Goal: Information Seeking & Learning: Understand process/instructions

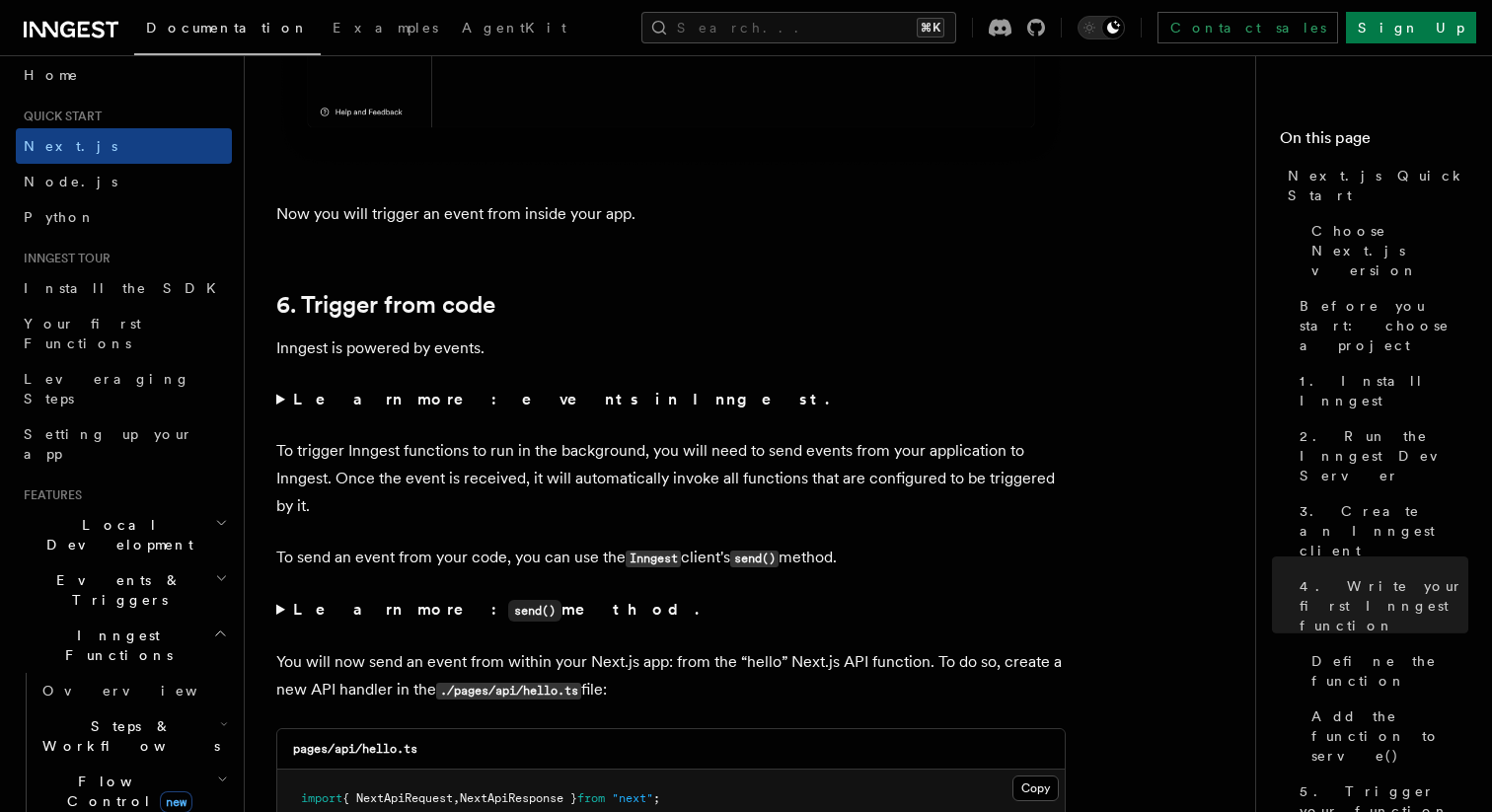
scroll to position [9566, 0]
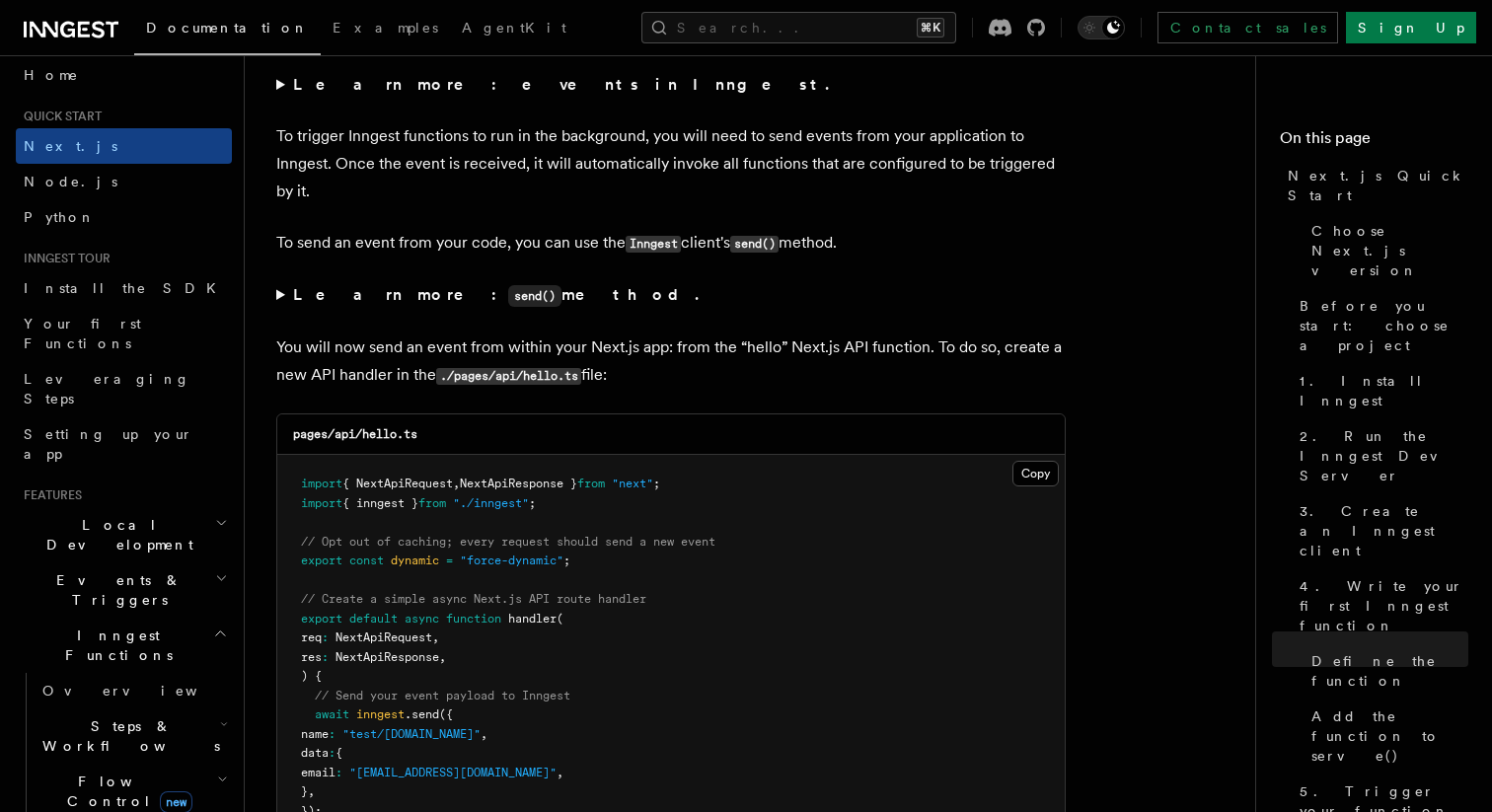
click at [284, 304] on summary "Learn more: send() method." at bounding box center [671, 295] width 789 height 29
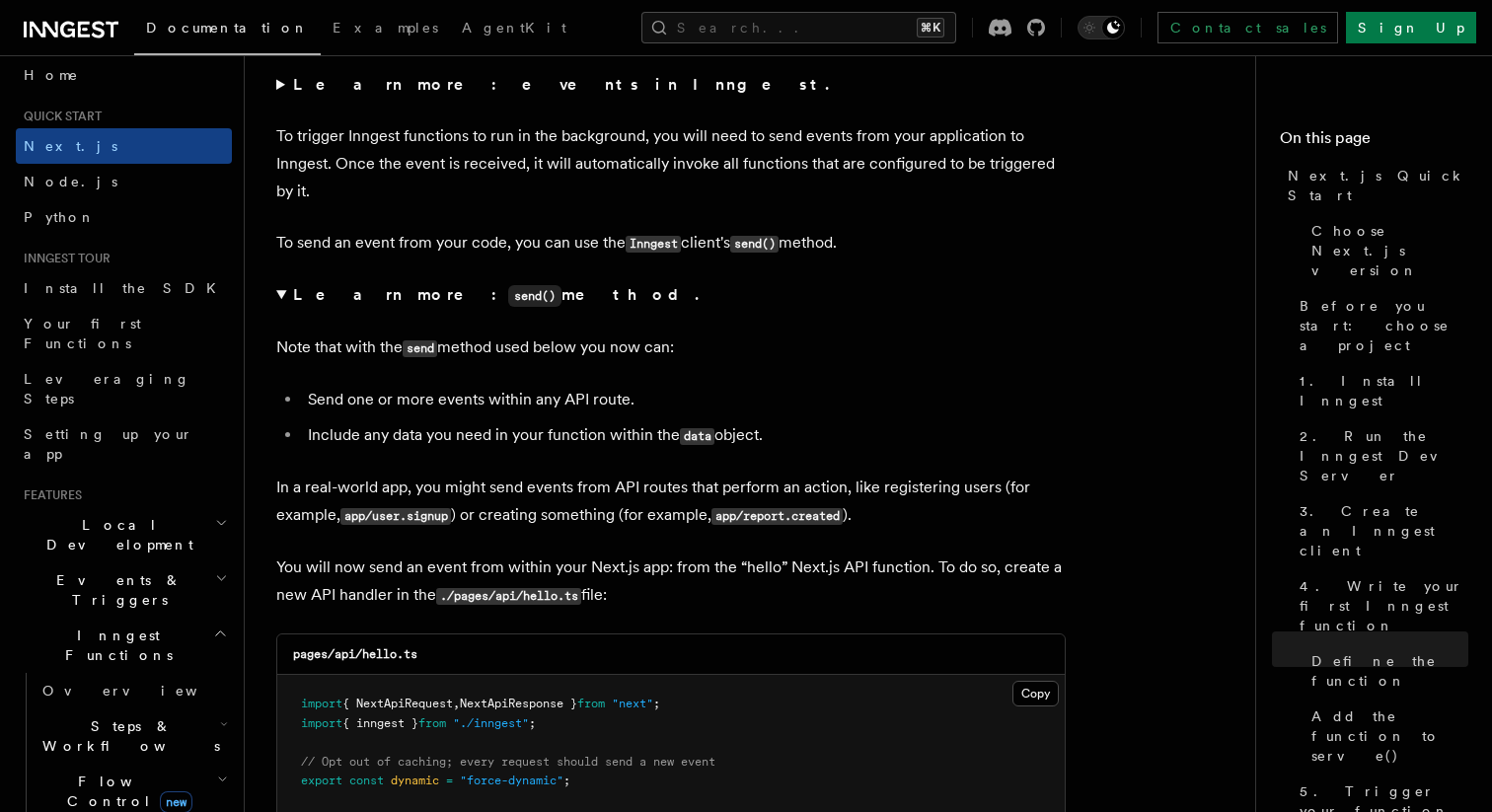
click at [284, 304] on summary "Learn more: send() method." at bounding box center [671, 295] width 789 height 29
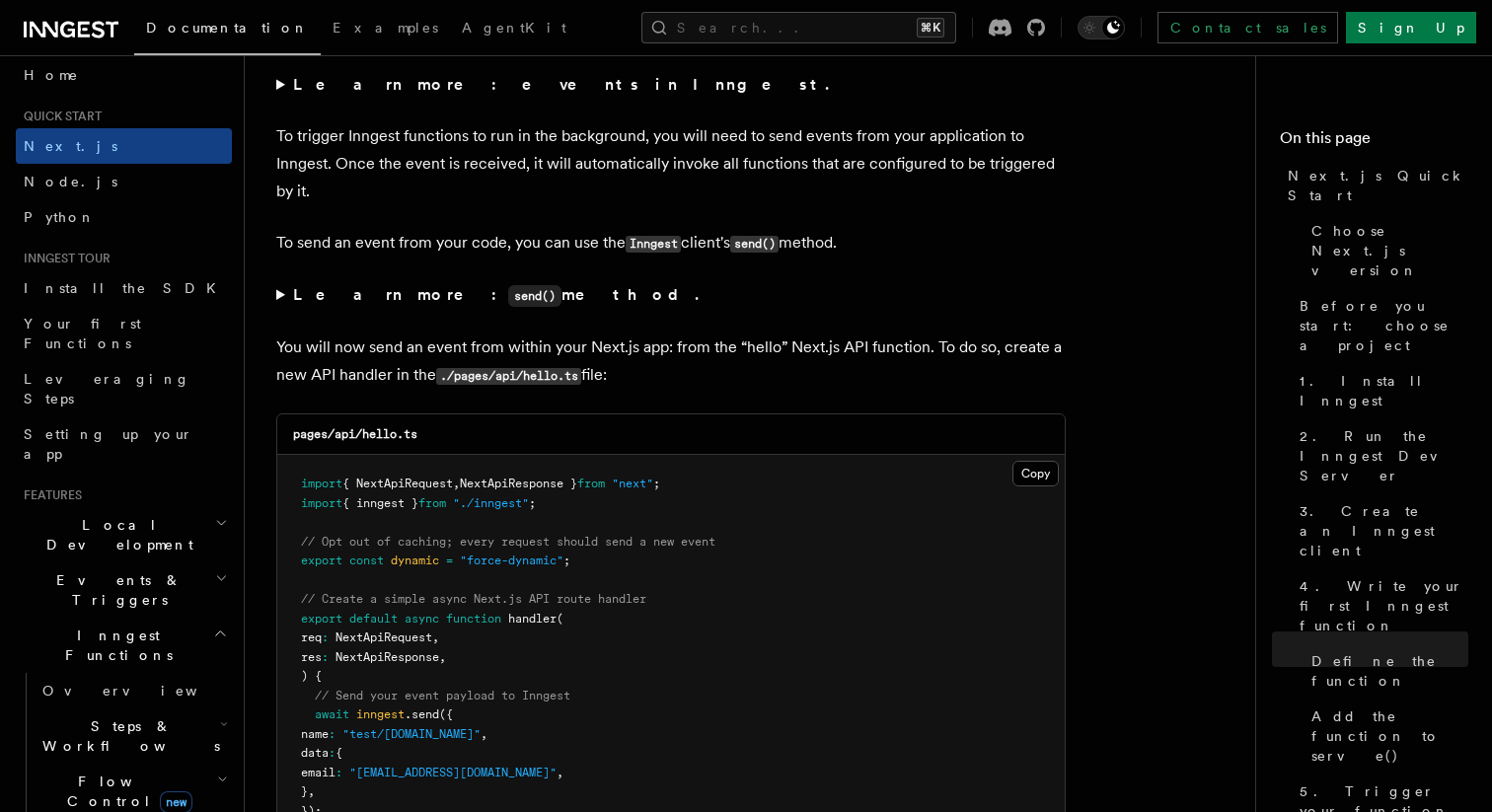
click at [284, 304] on summary "Learn more: send() method." at bounding box center [671, 295] width 789 height 29
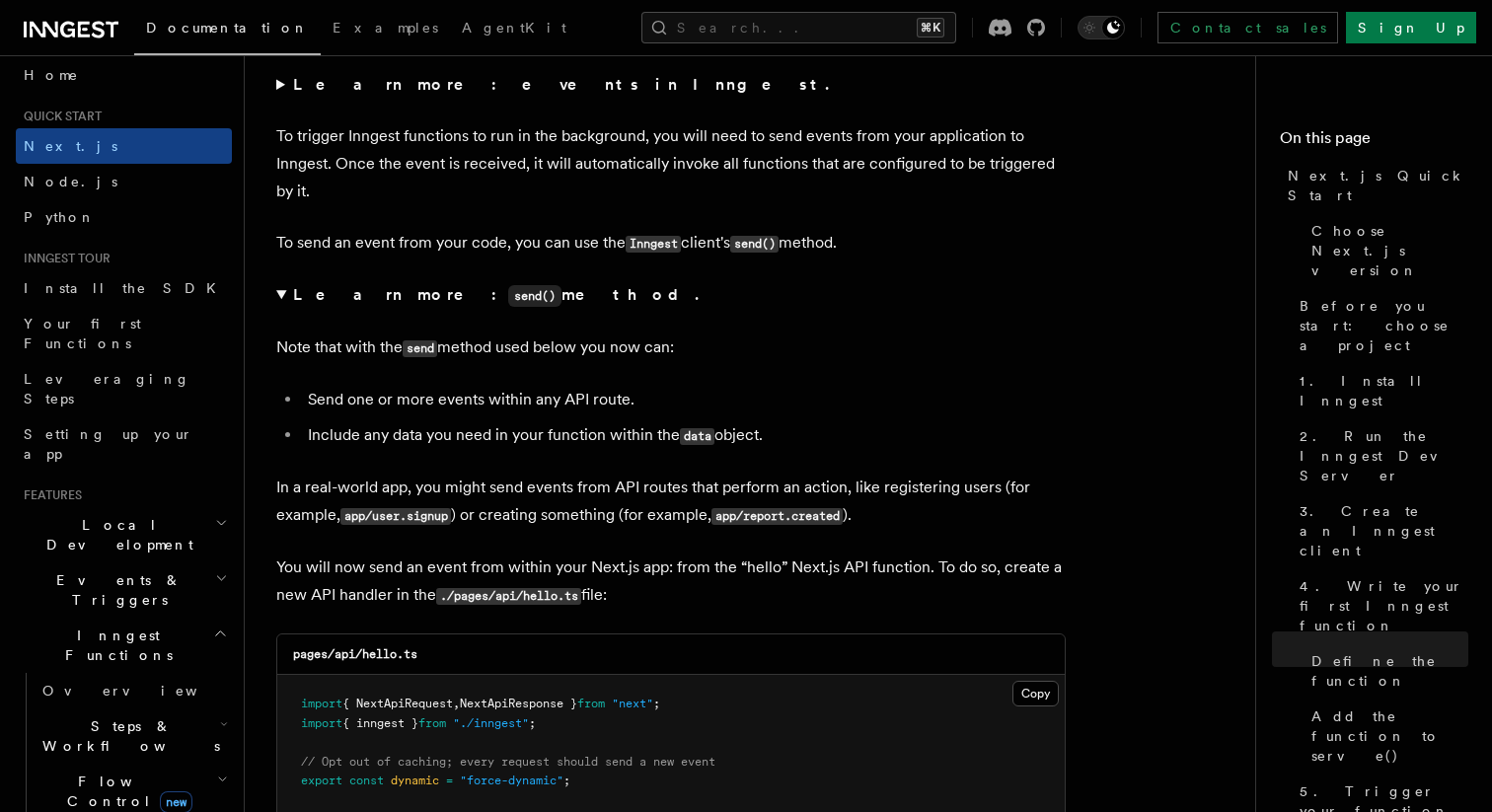
click at [284, 304] on summary "Learn more: send() method." at bounding box center [671, 295] width 789 height 29
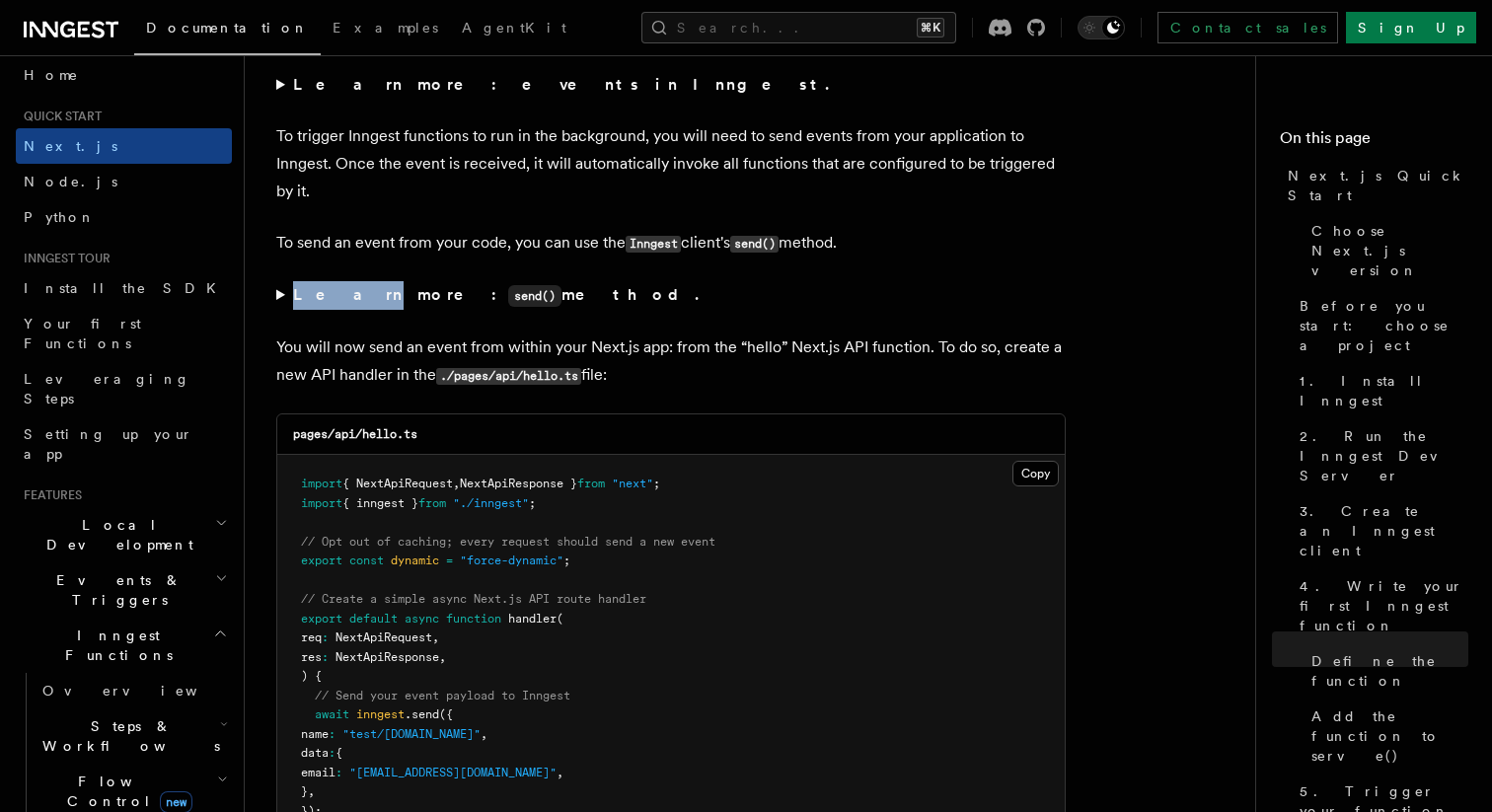
click at [284, 304] on summary "Learn more: send() method." at bounding box center [671, 295] width 789 height 29
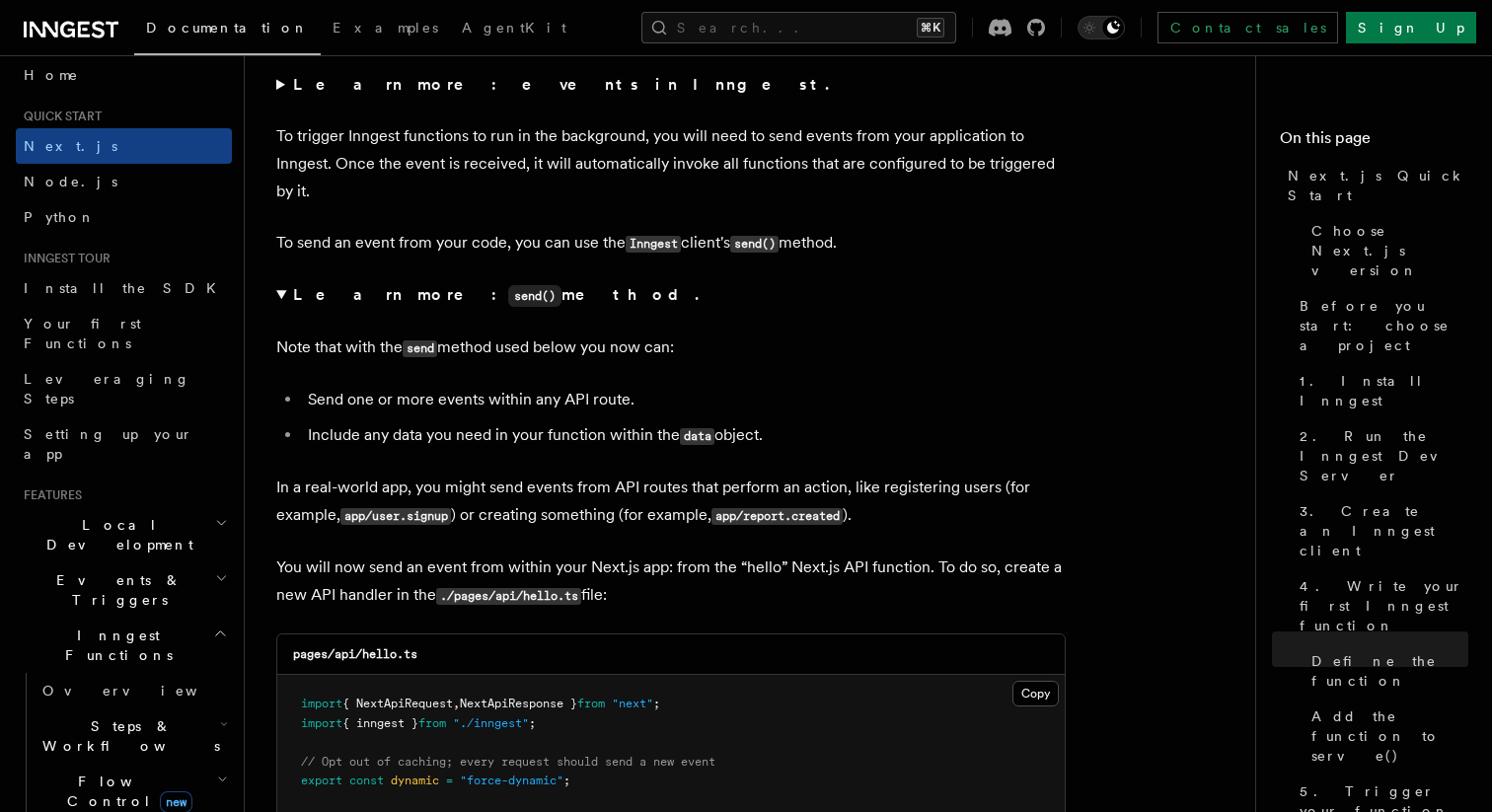
click at [595, 327] on details "Learn more: send() method. Note that with the send method used below you now ca…" at bounding box center [671, 405] width 789 height 248
click at [279, 310] on summary "Learn more: send() method." at bounding box center [671, 295] width 789 height 29
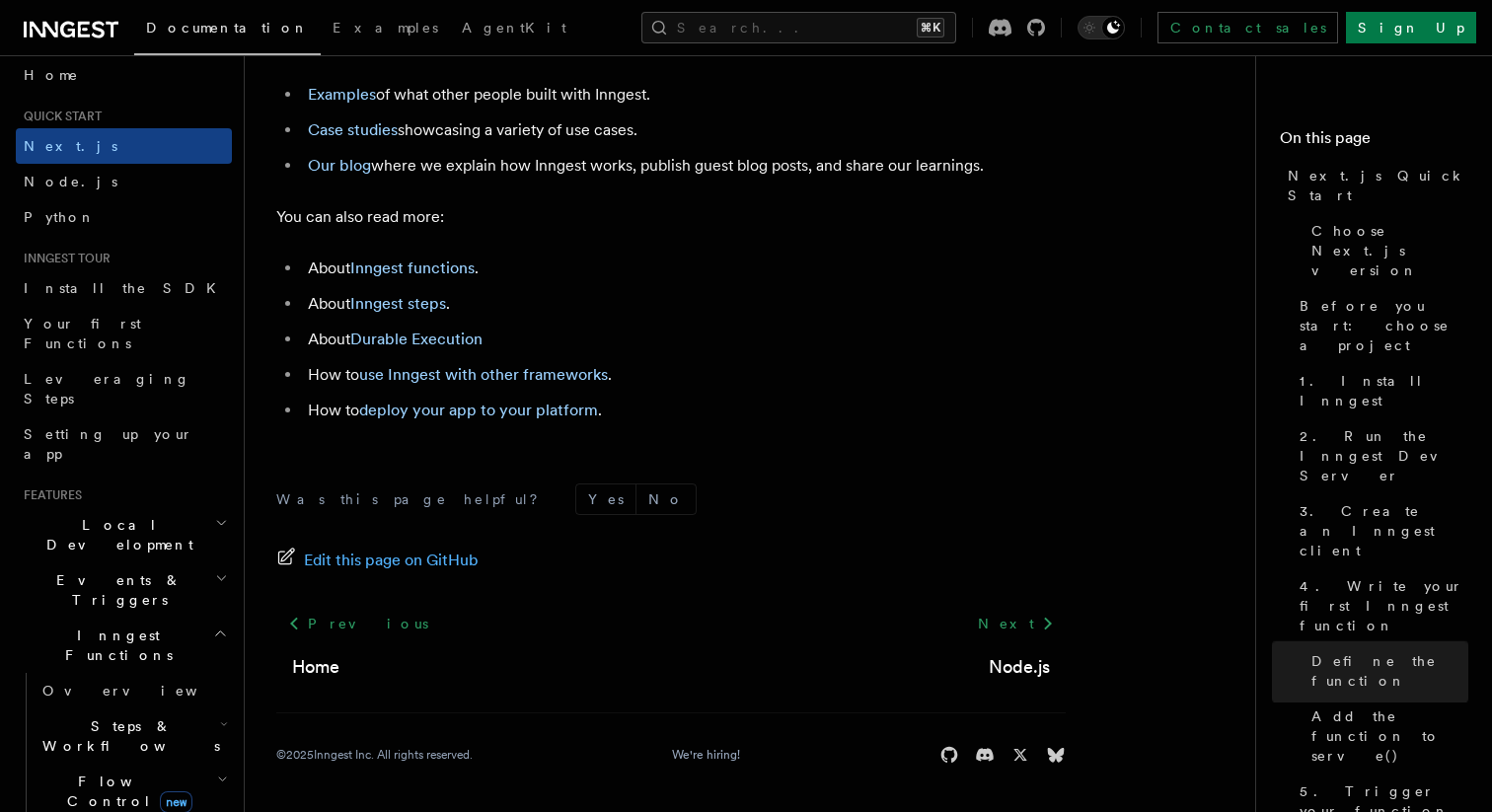
scroll to position [12021, 0]
click at [102, 287] on span "Install the SDK" at bounding box center [126, 288] width 204 height 16
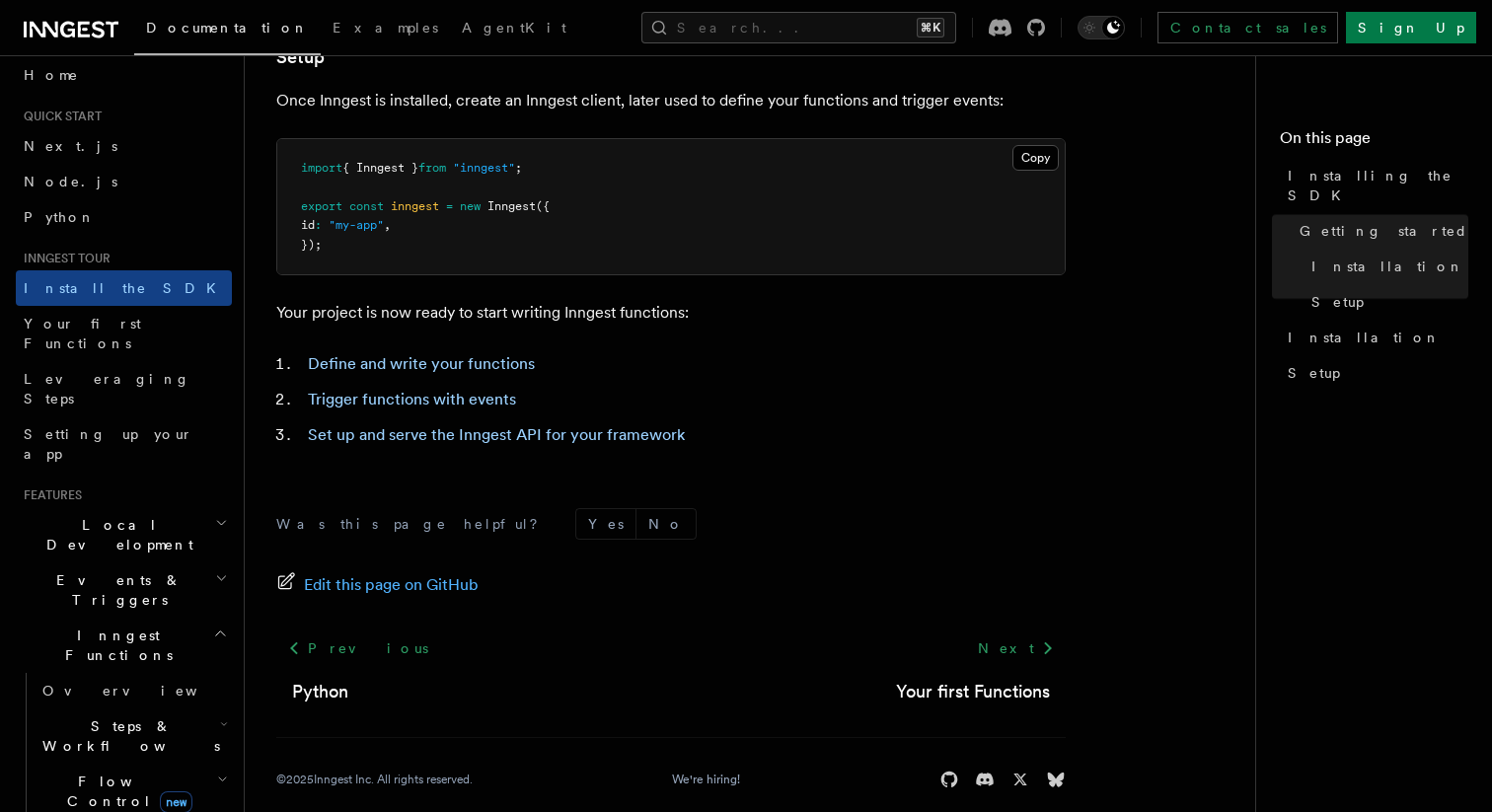
scroll to position [828, 0]
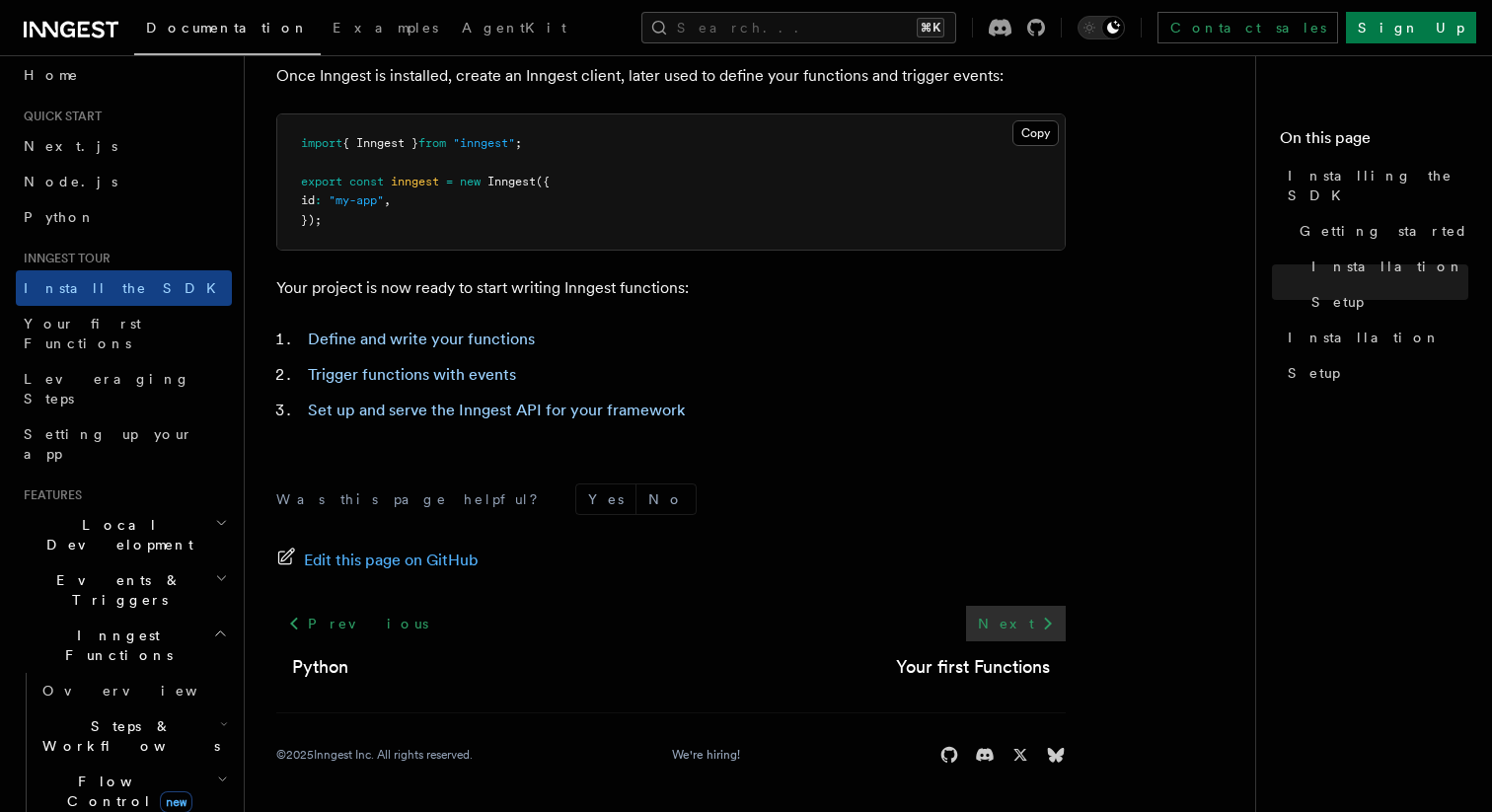
click at [1030, 624] on link "Next" at bounding box center [1016, 624] width 100 height 36
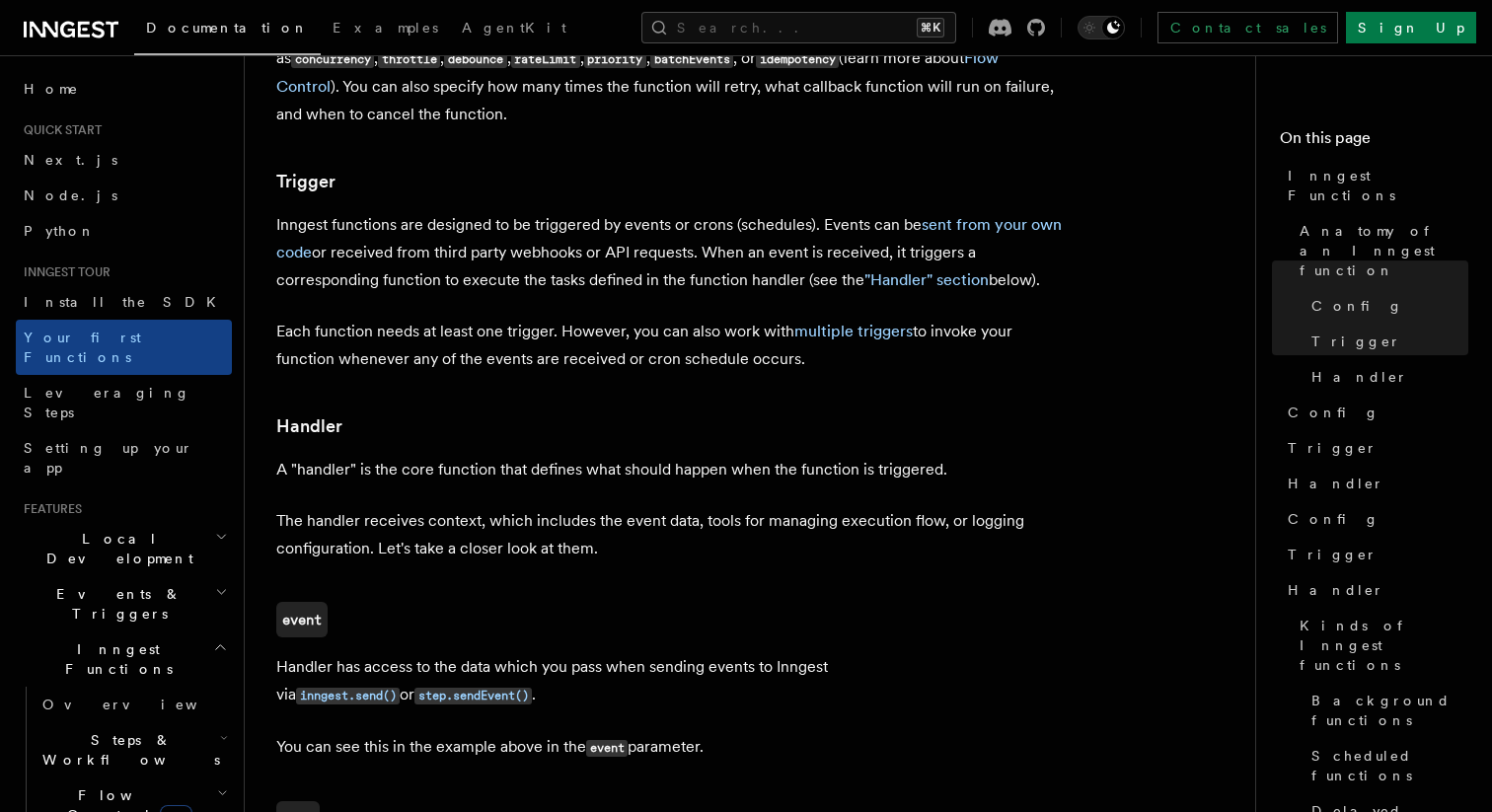
scroll to position [1972, 0]
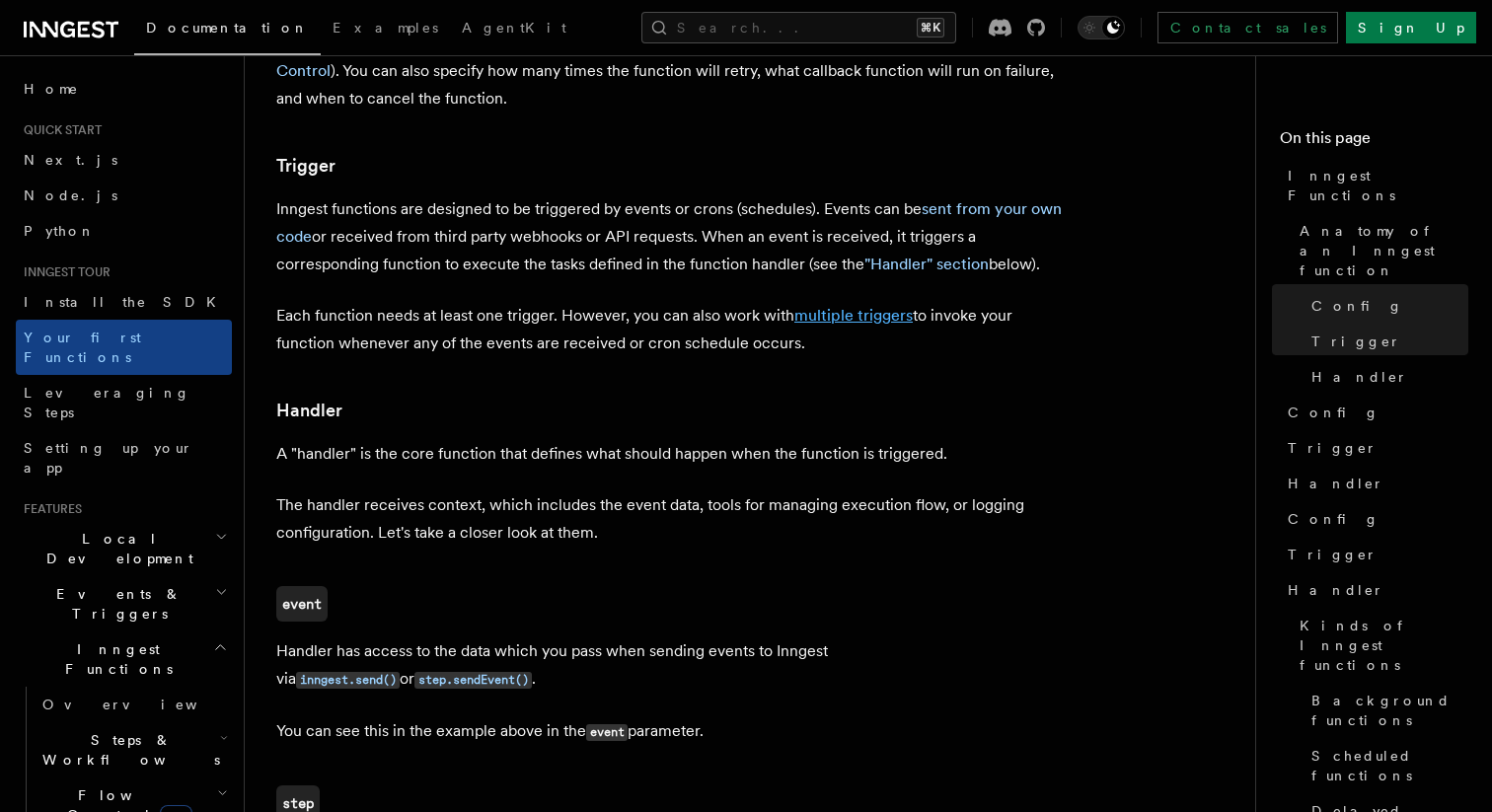
click at [847, 306] on link "multiple triggers" at bounding box center [853, 315] width 119 height 19
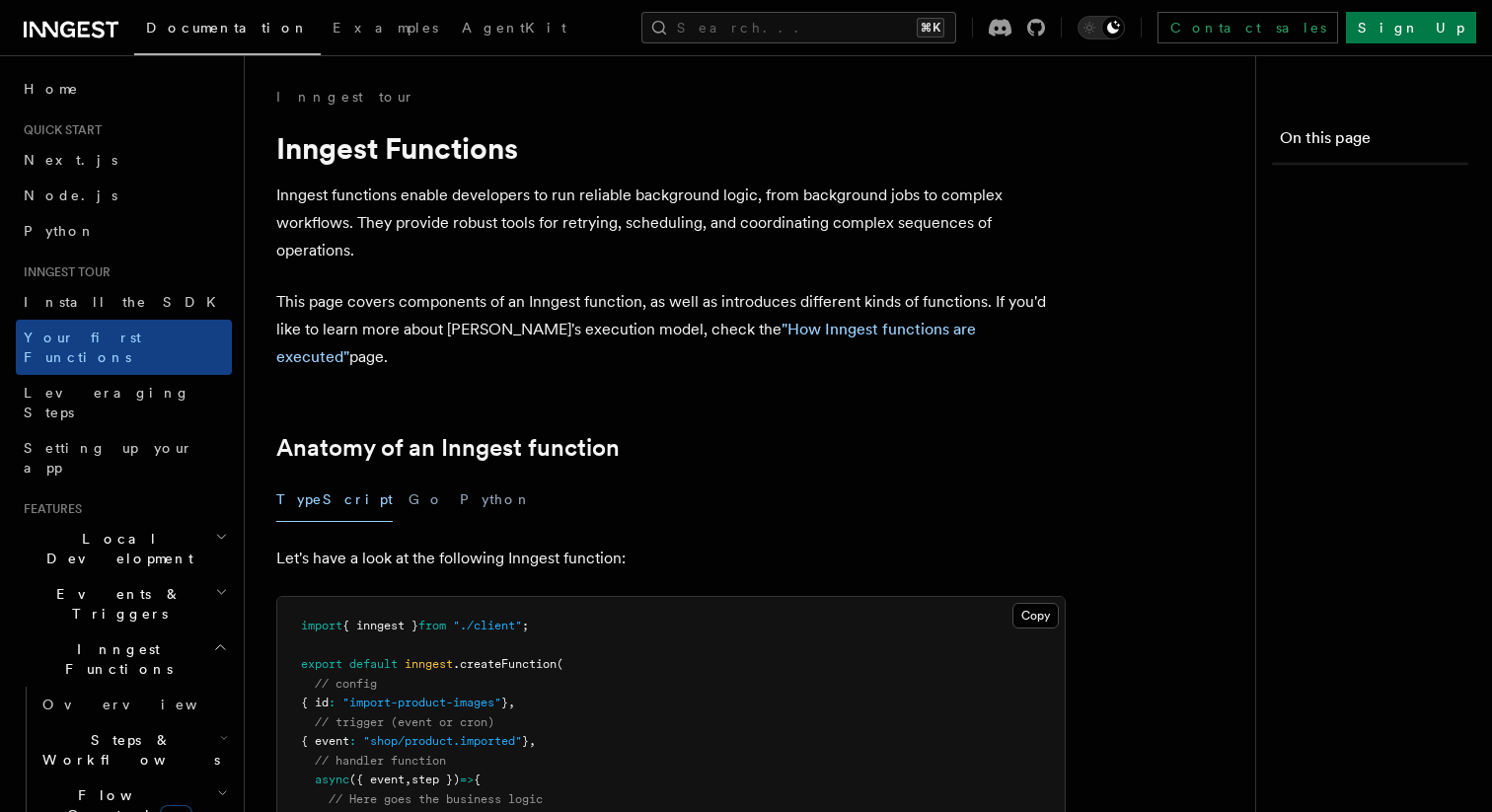
scroll to position [1972, 0]
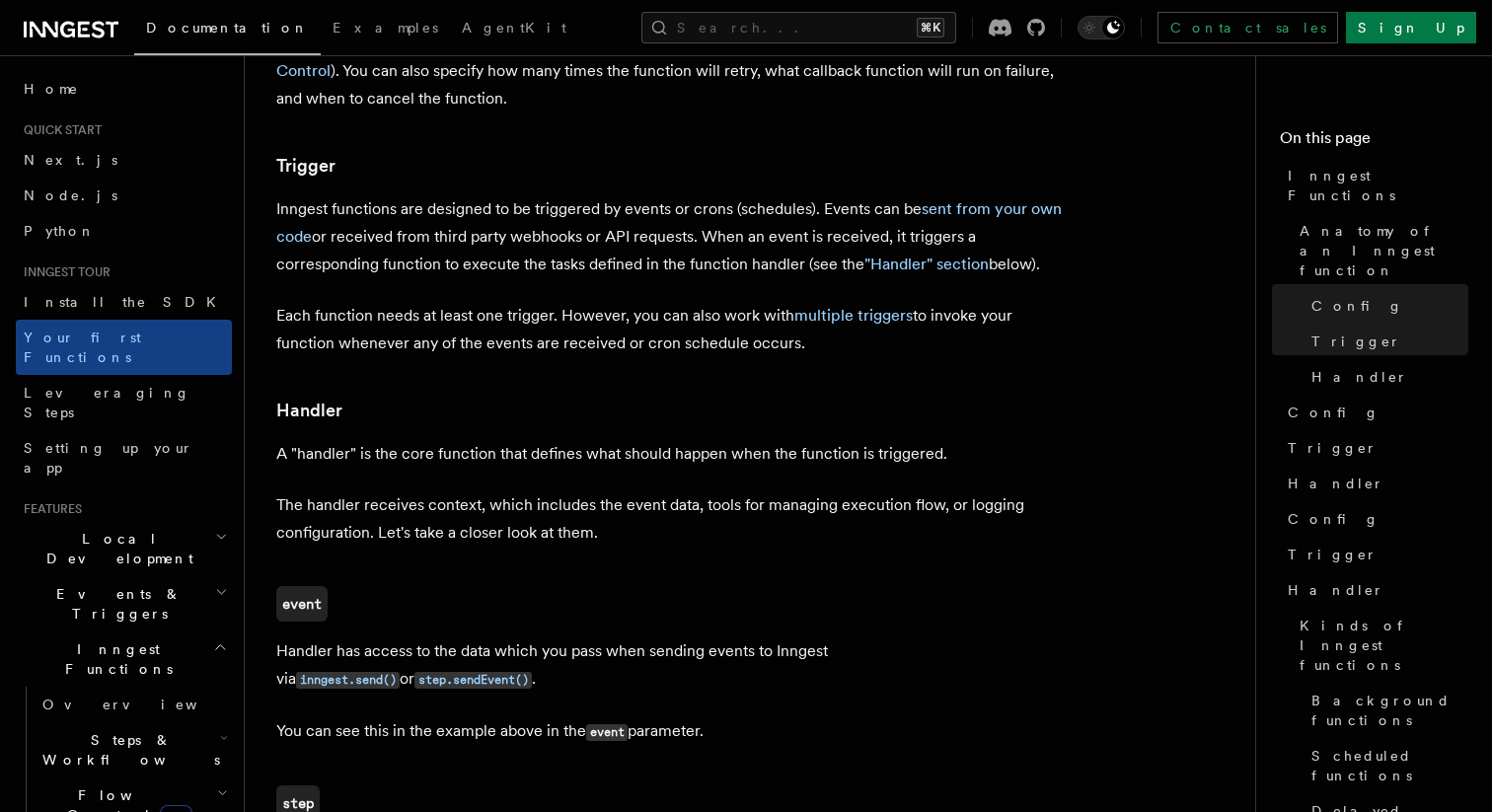
click at [764, 397] on h3 "Handler" at bounding box center [671, 410] width 789 height 28
drag, startPoint x: 808, startPoint y: 188, endPoint x: 1021, endPoint y: 268, distance: 227.5
click at [1021, 268] on article "Inngest tour Inngest Functions Inngest functions enable developers to run relia…" at bounding box center [757, 530] width 963 height 4828
click at [1021, 302] on p "Each function needs at least one trigger. However, you can also work with multi…" at bounding box center [671, 329] width 789 height 55
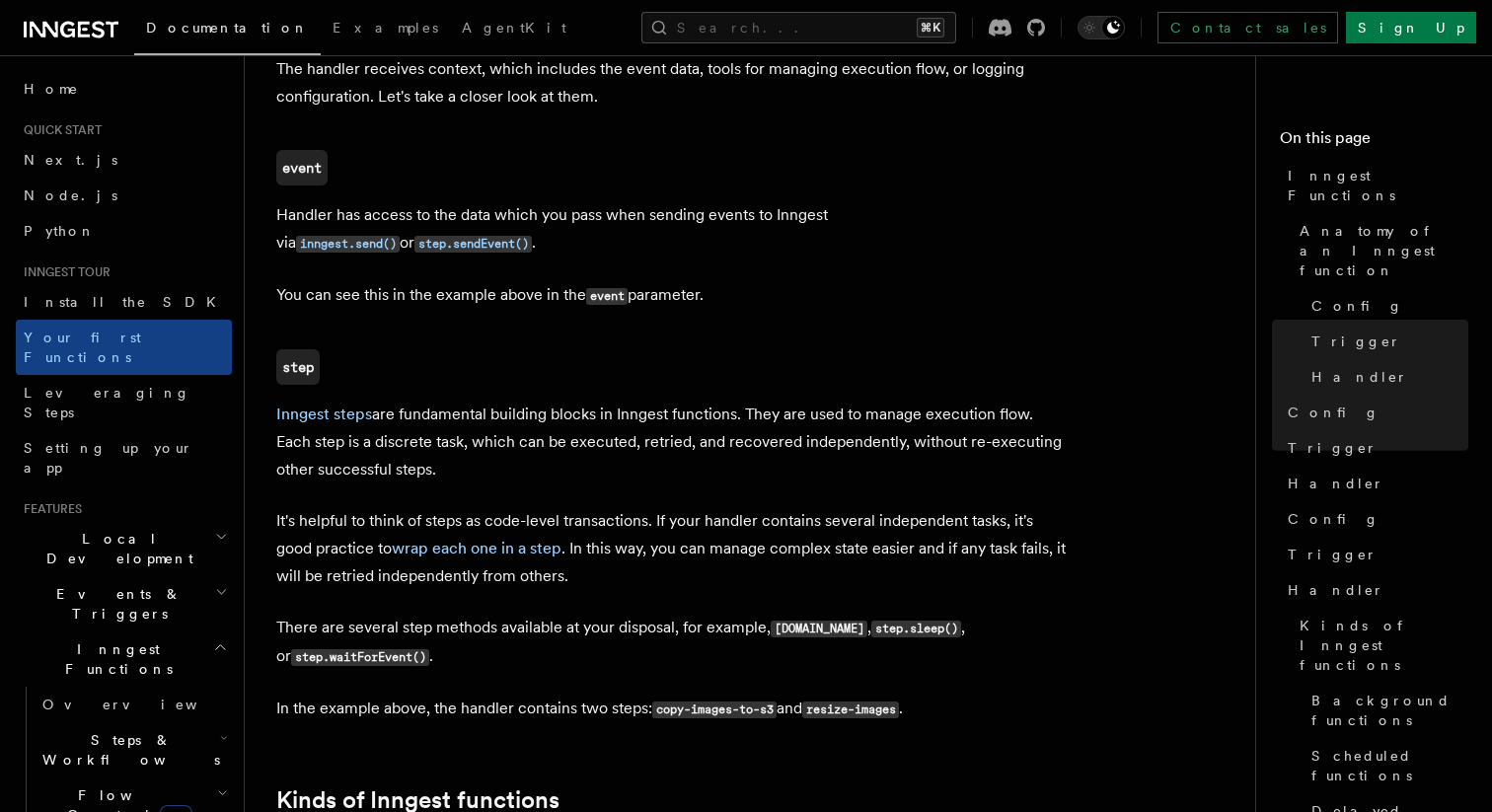
scroll to position [2419, 0]
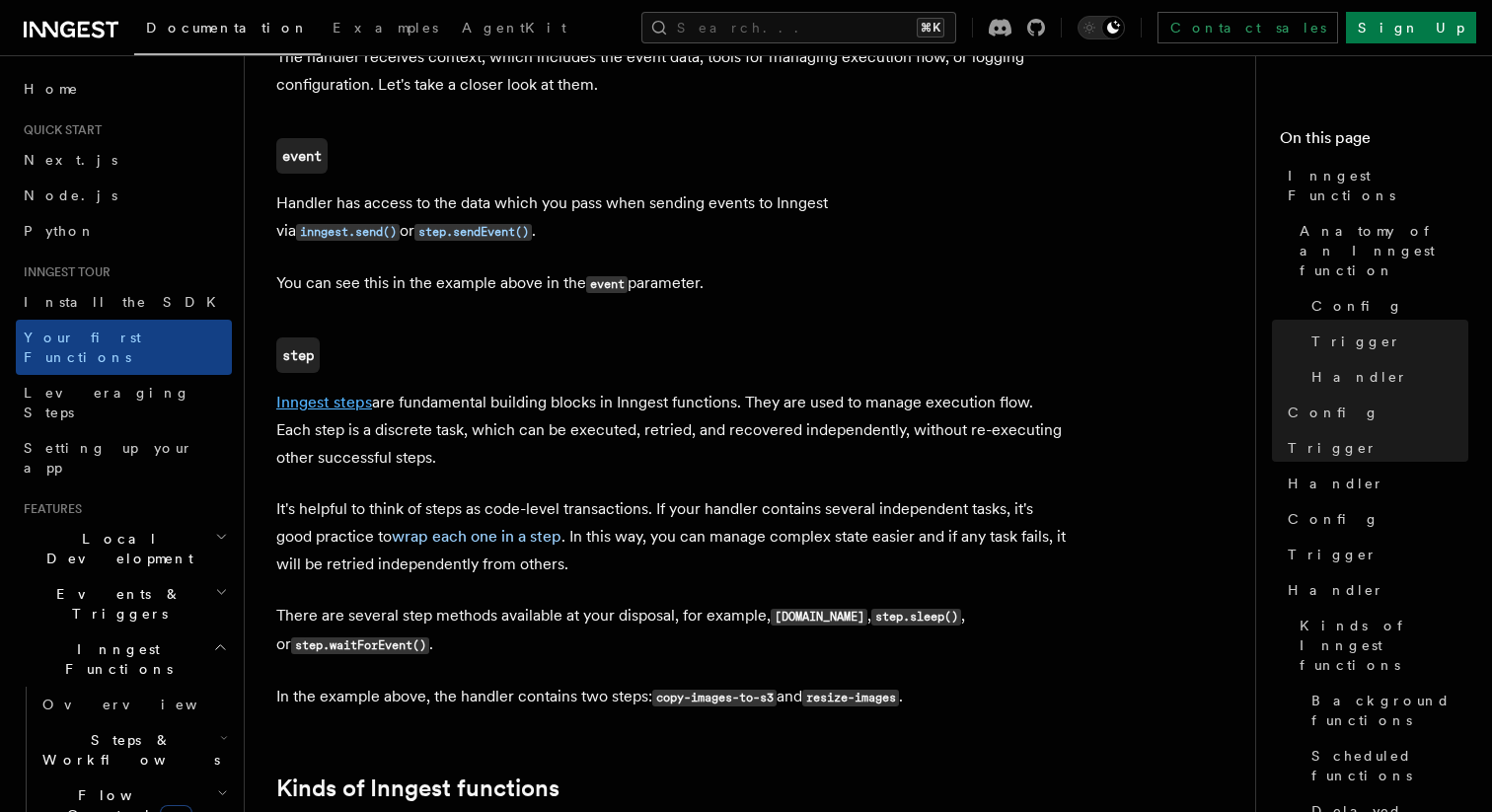
click at [344, 393] on link "Inngest steps" at bounding box center [324, 402] width 96 height 19
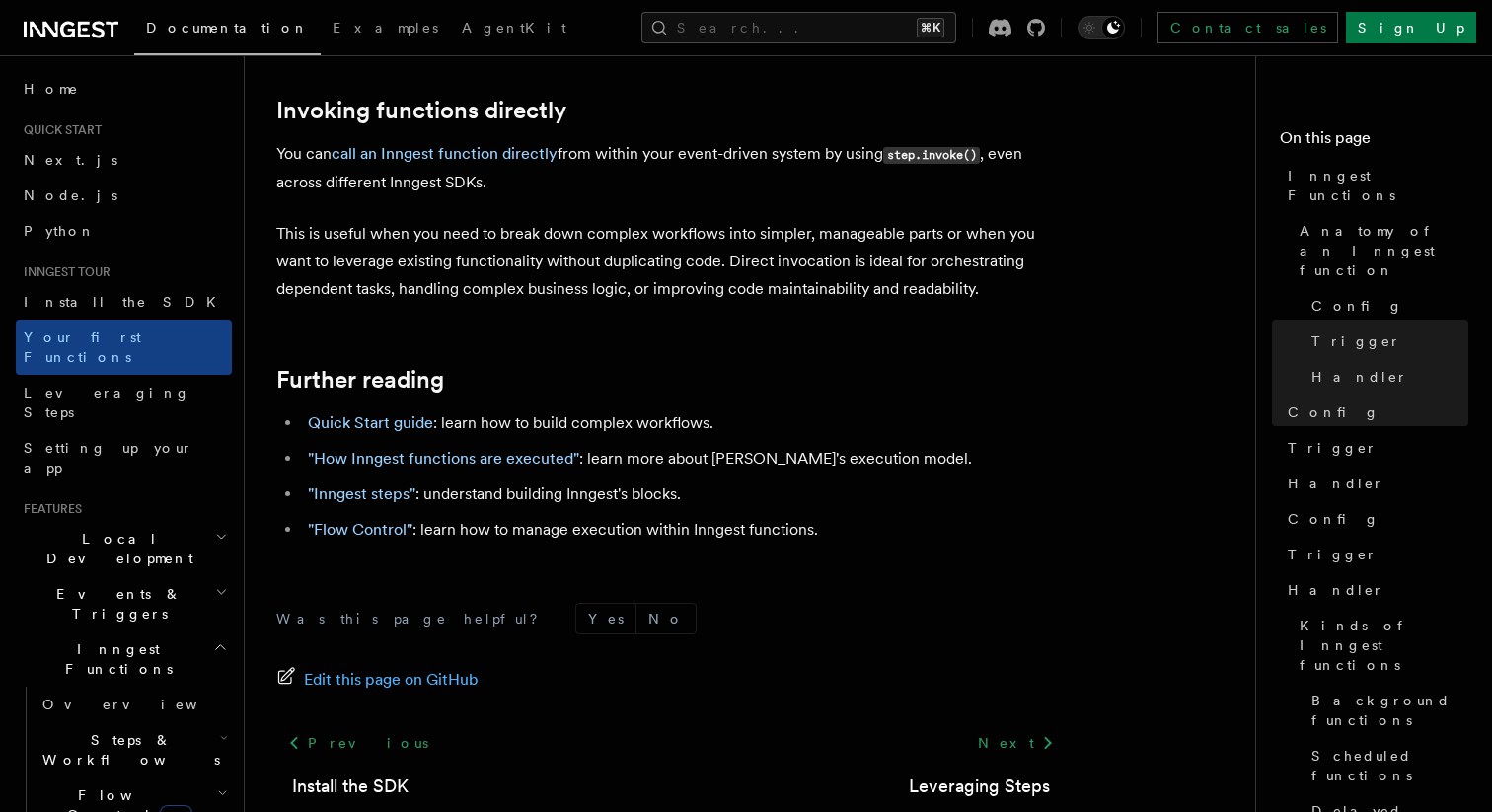
scroll to position [3985, 0]
click at [1036, 729] on icon at bounding box center [1047, 741] width 24 height 24
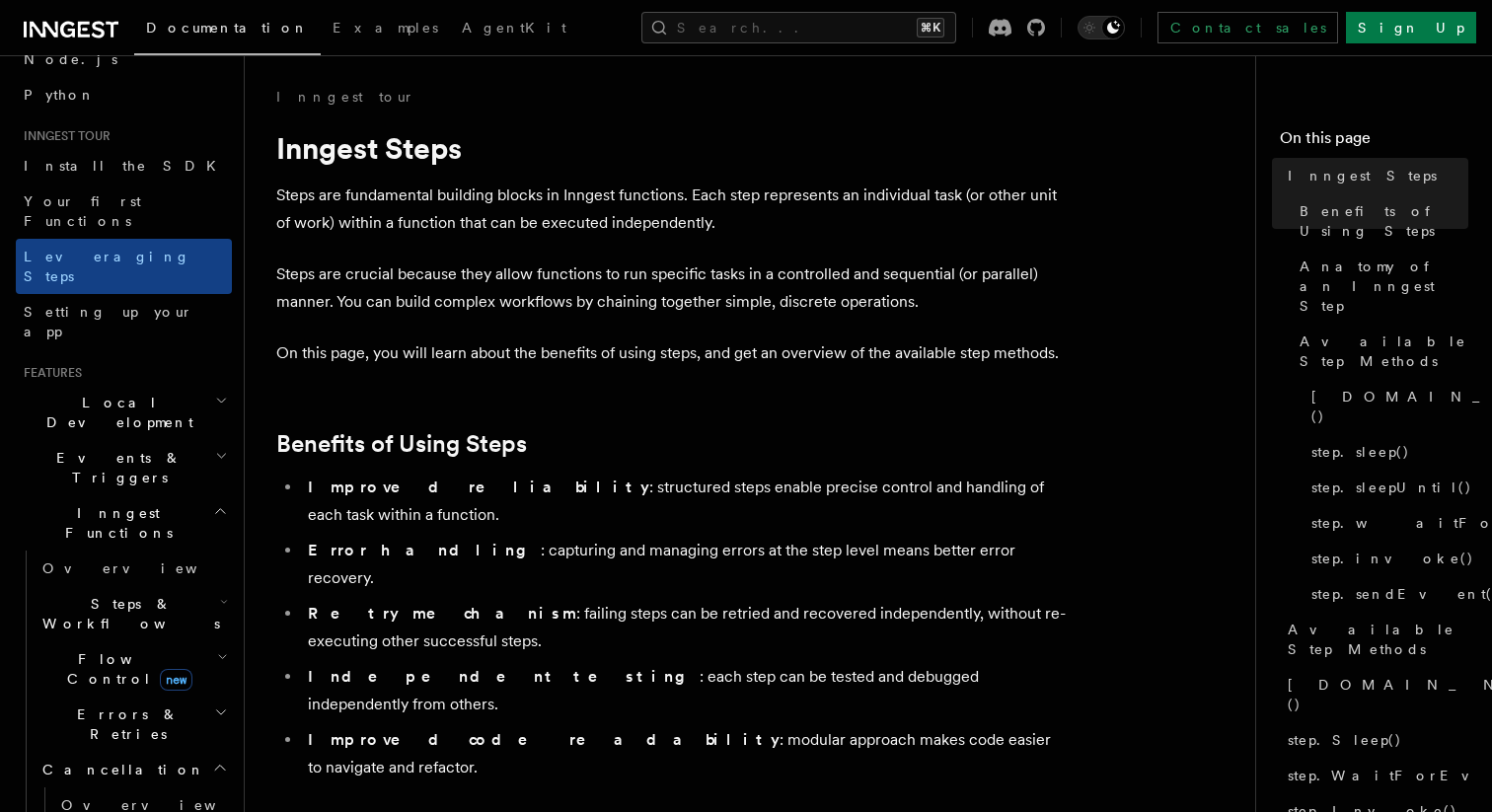
scroll to position [248, 0]
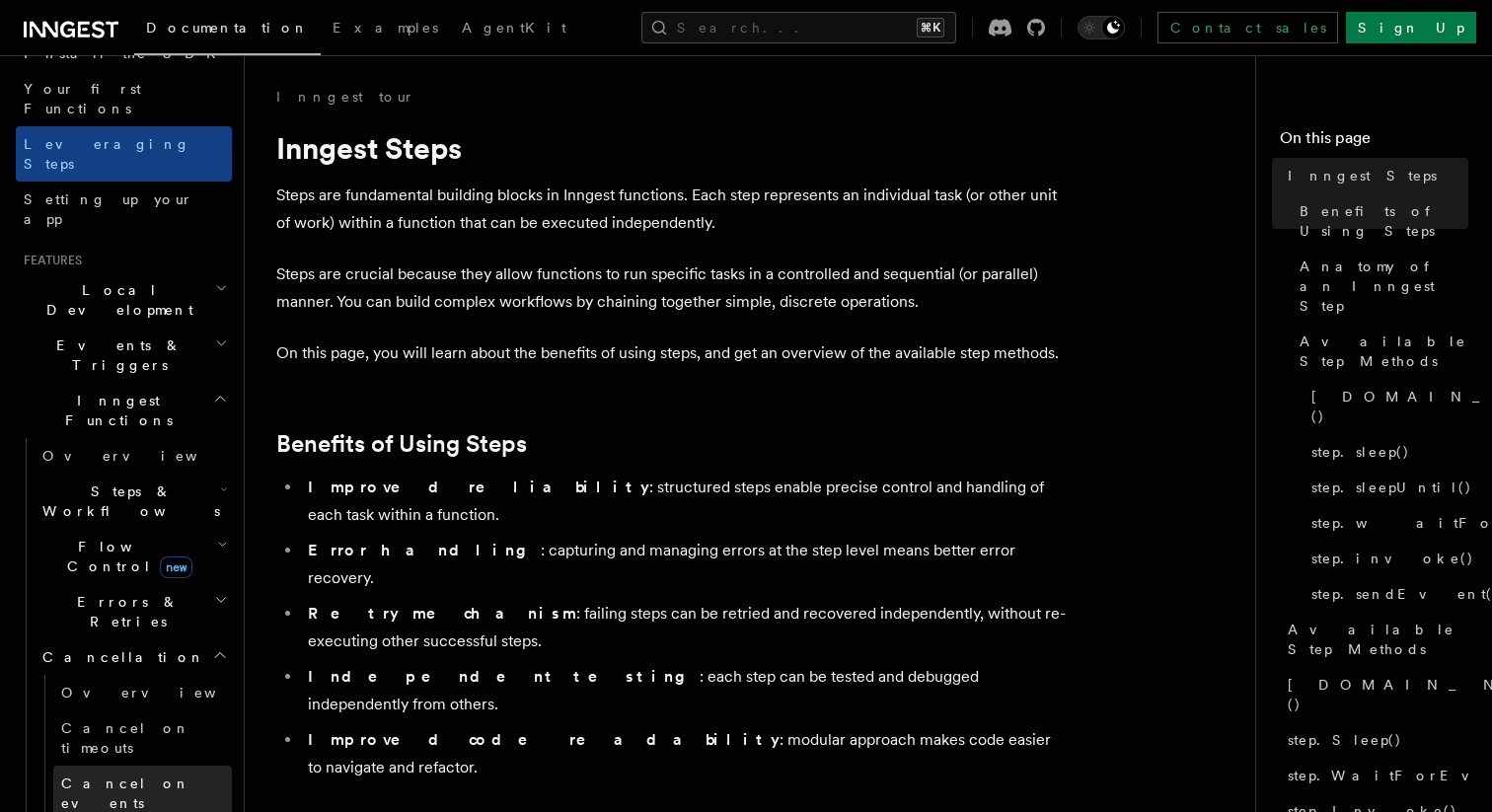
click at [163, 775] on span "Cancel on events" at bounding box center [126, 793] width 130 height 36
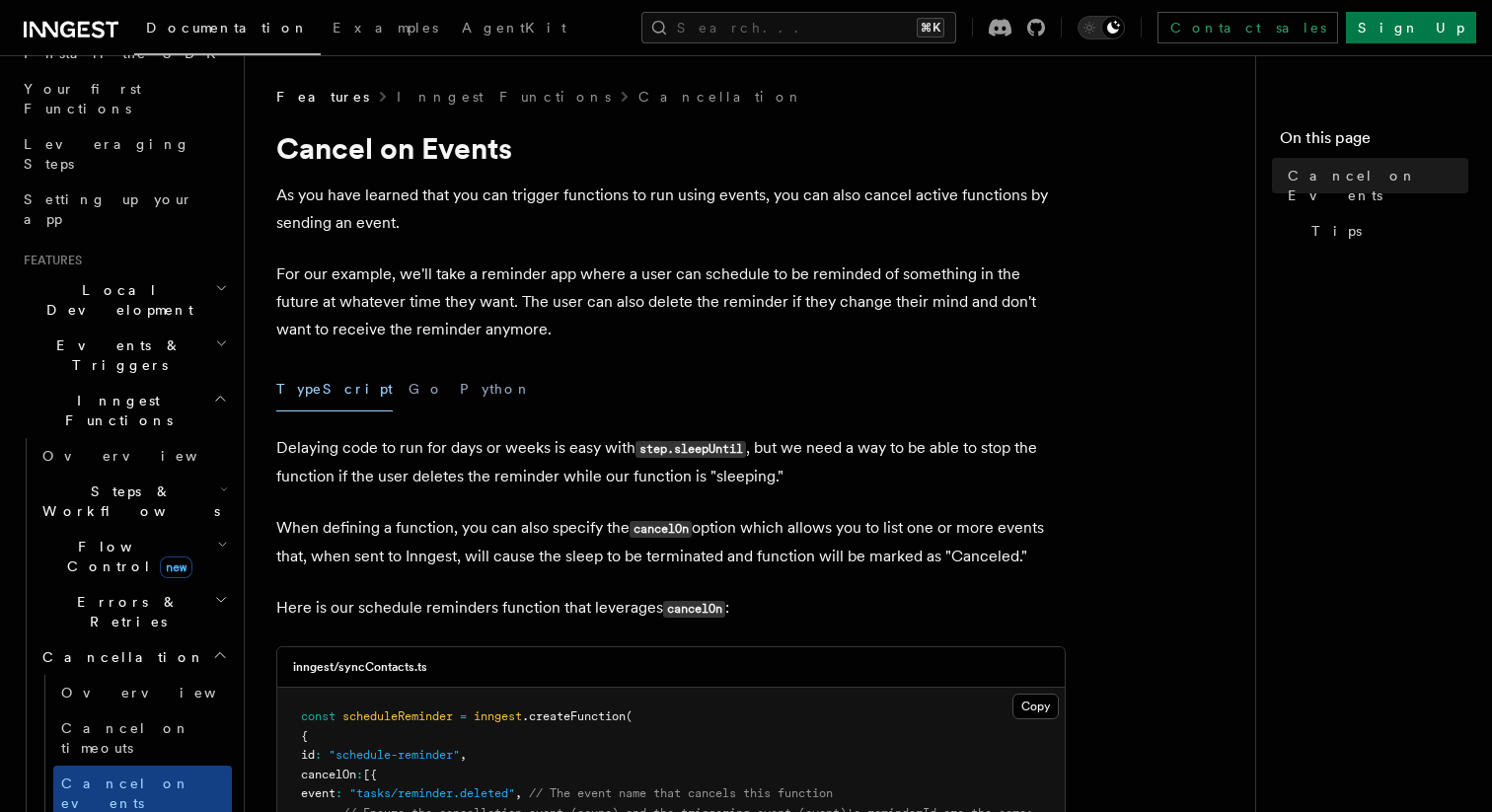
click at [697, 339] on p "For our example, we'll take a reminder app where a user can schedule to be remi…" at bounding box center [671, 301] width 789 height 83
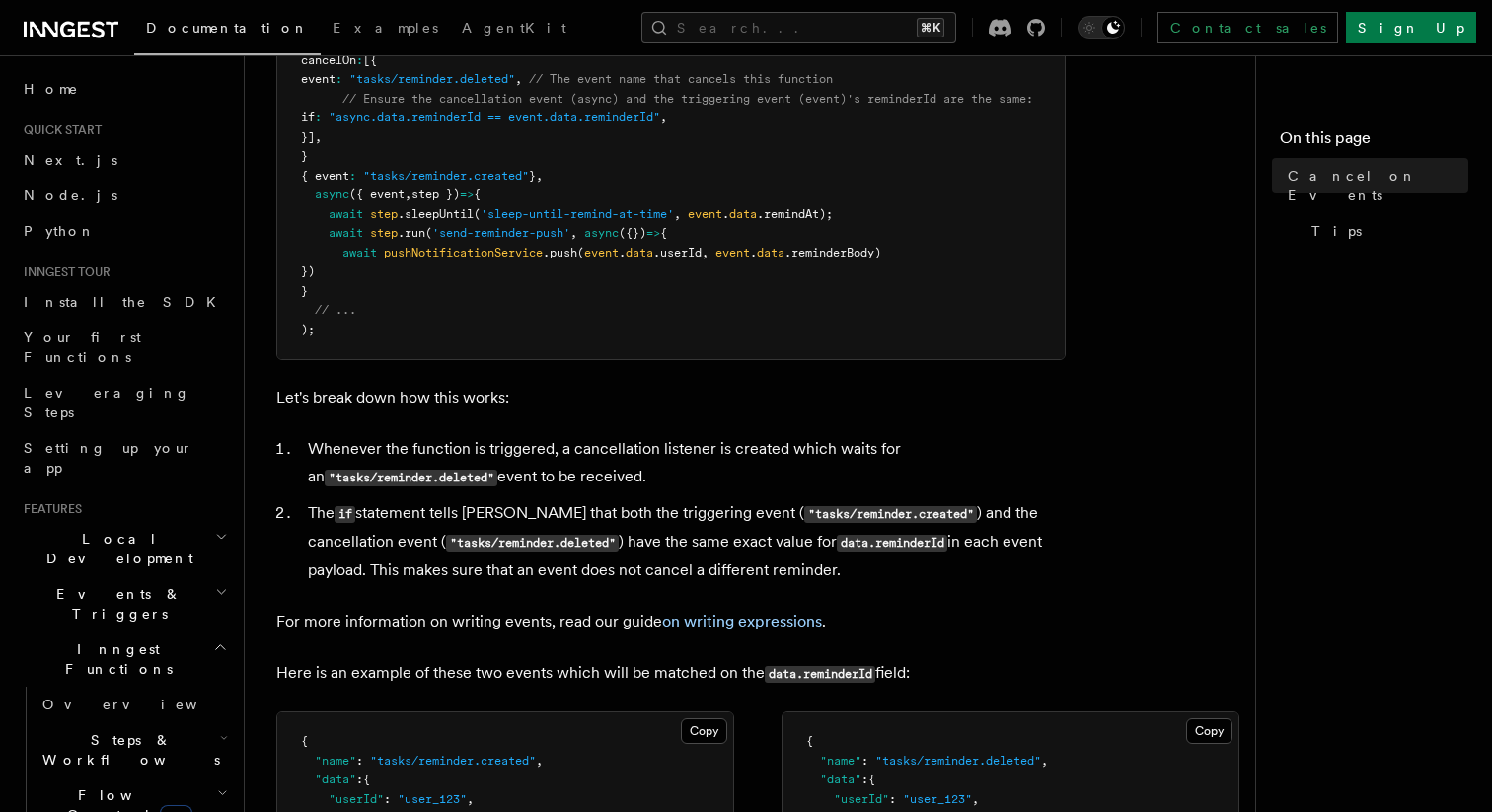
scroll to position [706, 0]
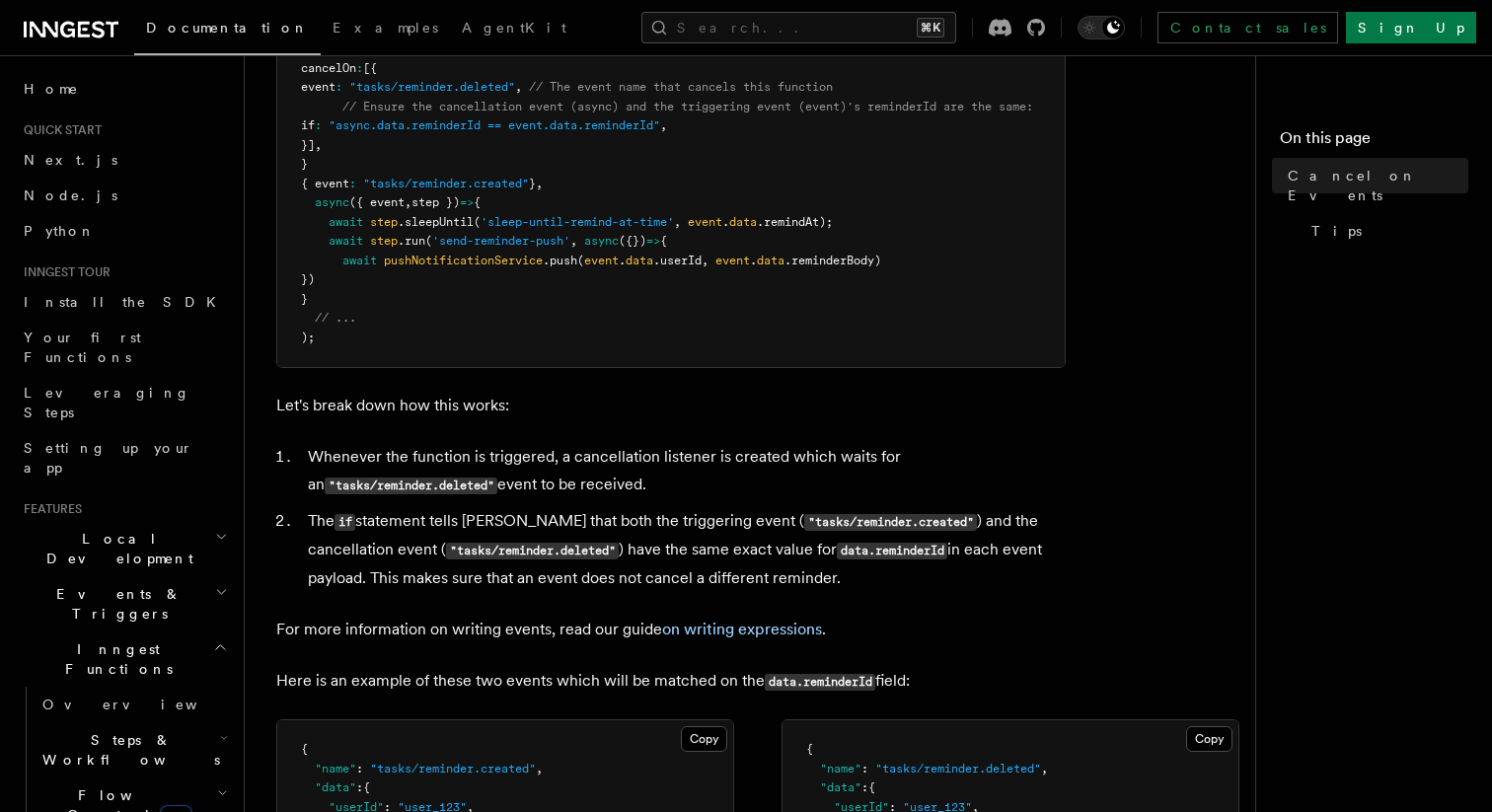
click at [1230, 245] on article "Features Inngest Functions Cancellation Cancel on Events As you have learned th…" at bounding box center [757, 460] width 963 height 2160
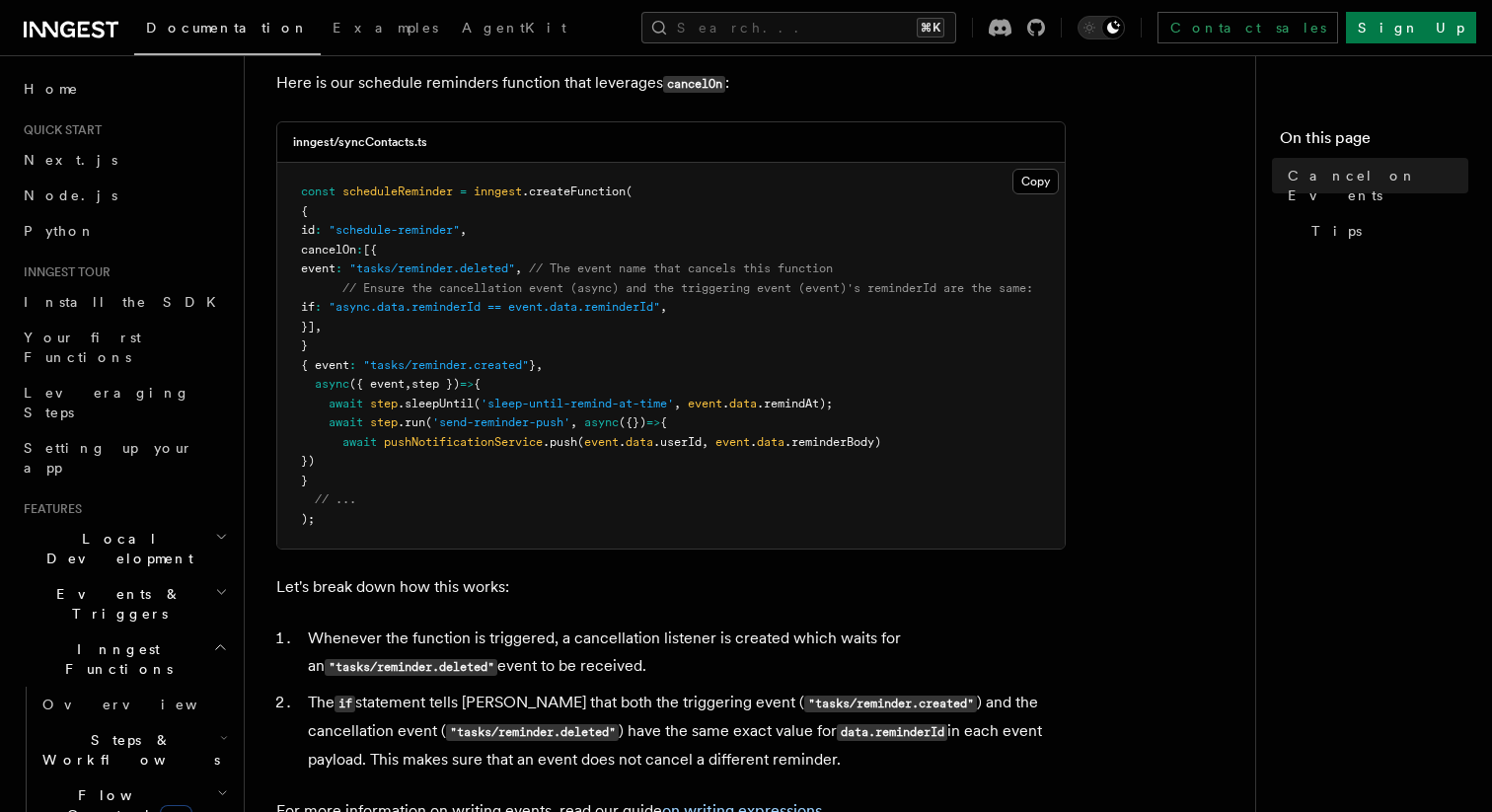
scroll to position [511, 0]
